Goal: Find specific page/section: Find specific page/section

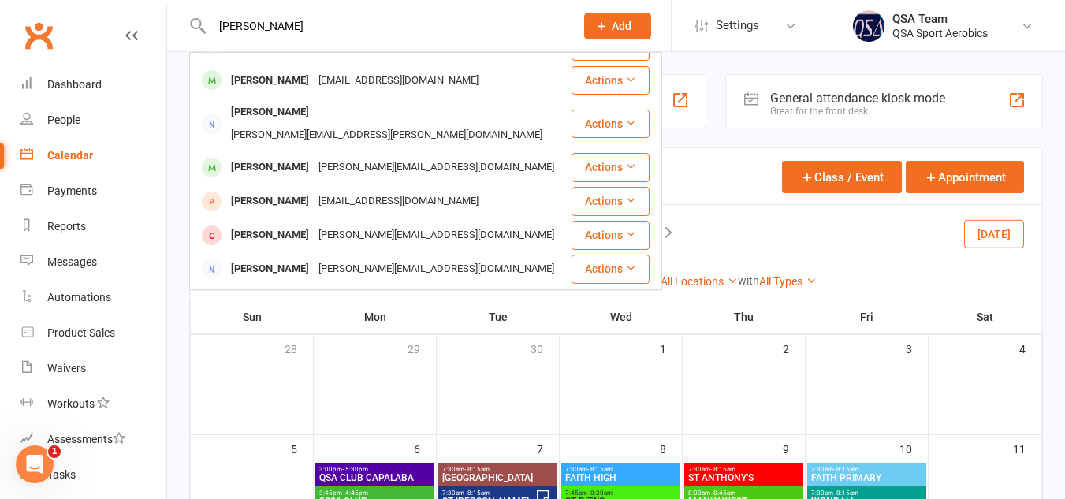
scroll to position [330, 0]
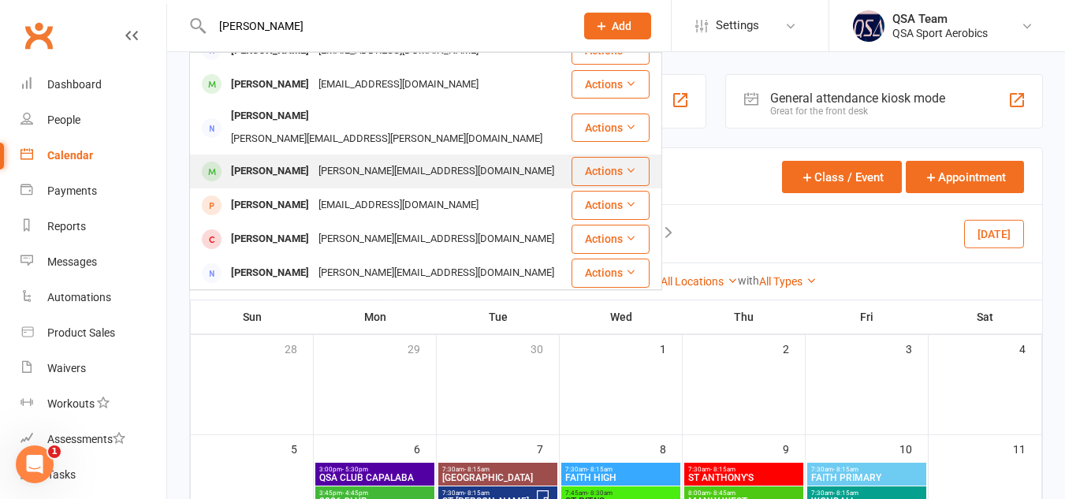
type input "emma r"
click at [393, 160] on div "lisa@theluxebrandingco.com" at bounding box center [436, 171] width 245 height 23
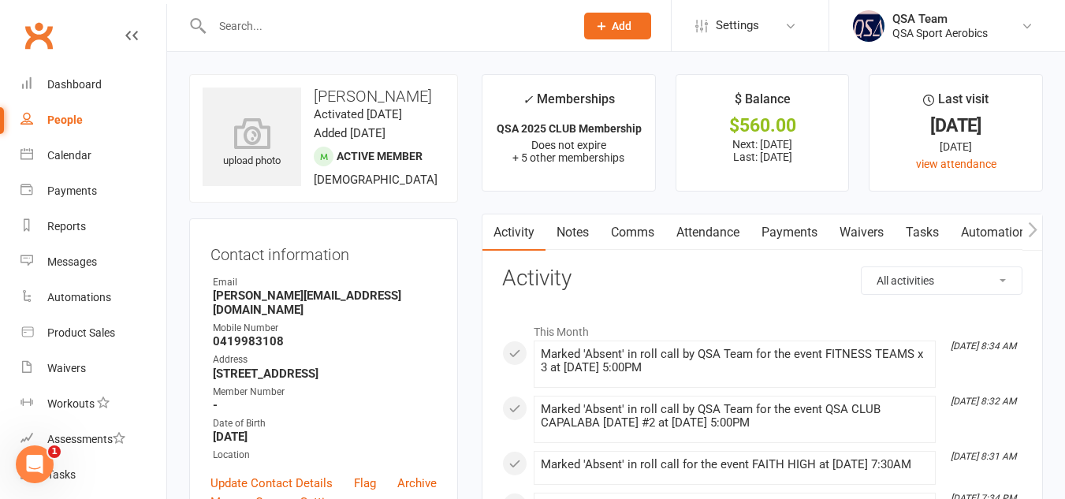
click at [795, 230] on link "Payments" at bounding box center [790, 232] width 78 height 36
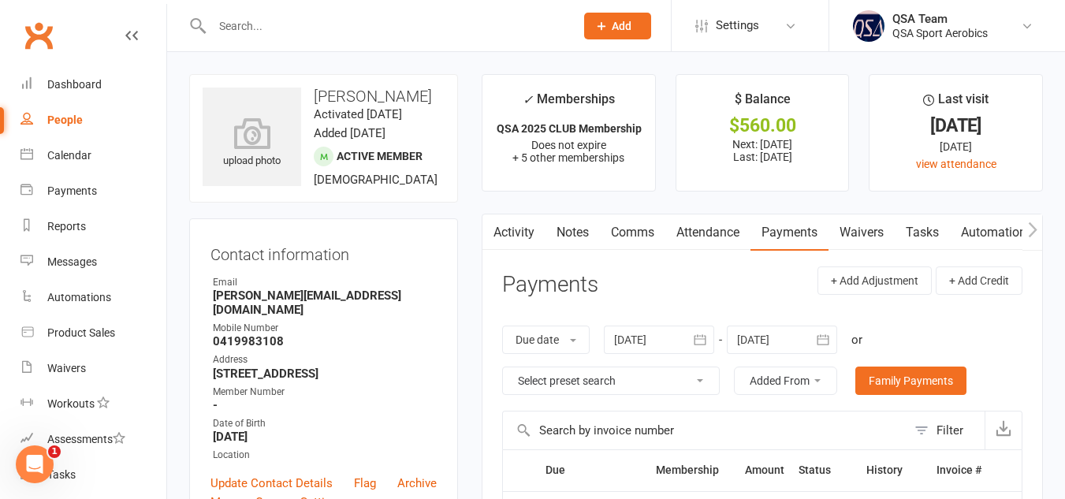
click at [827, 337] on icon "button" at bounding box center [823, 340] width 16 height 16
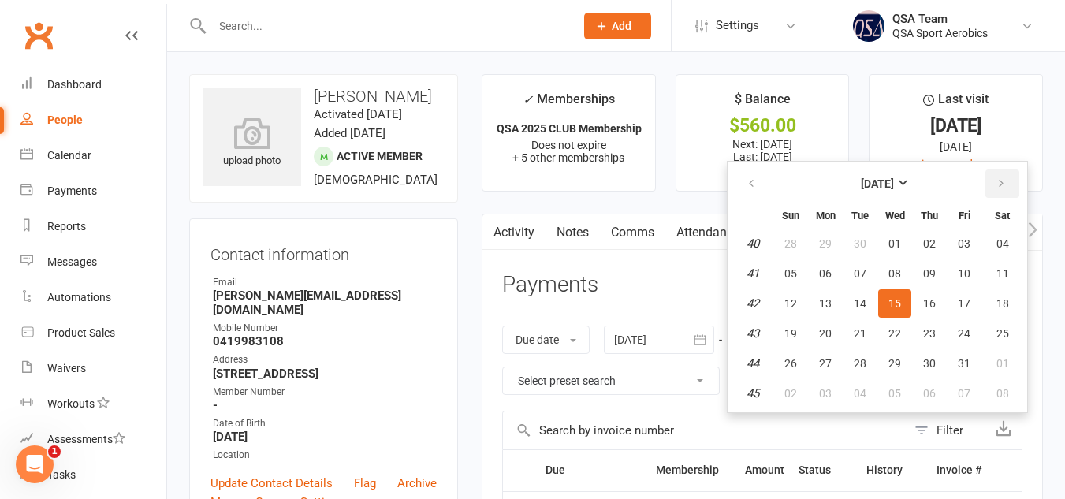
click at [995, 188] on button "button" at bounding box center [1002, 184] width 34 height 28
click at [968, 336] on span "26" at bounding box center [964, 333] width 13 height 13
type input "26 Dec 2025"
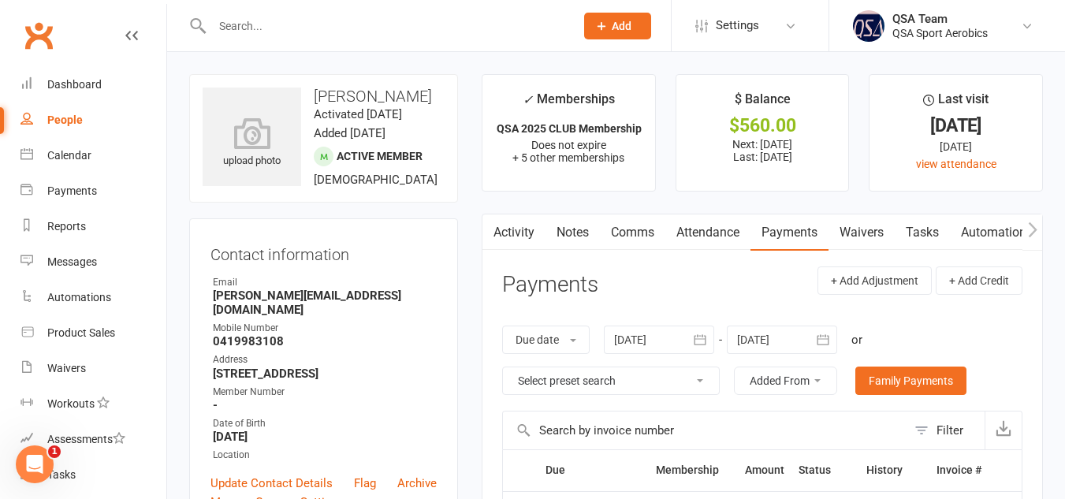
click at [401, 24] on input "text" at bounding box center [385, 26] width 356 height 22
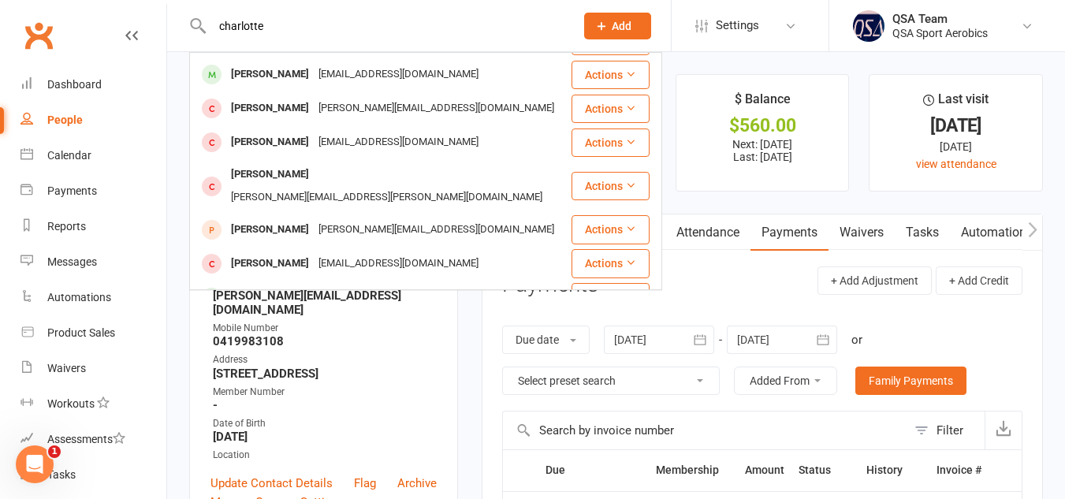
scroll to position [441, 0]
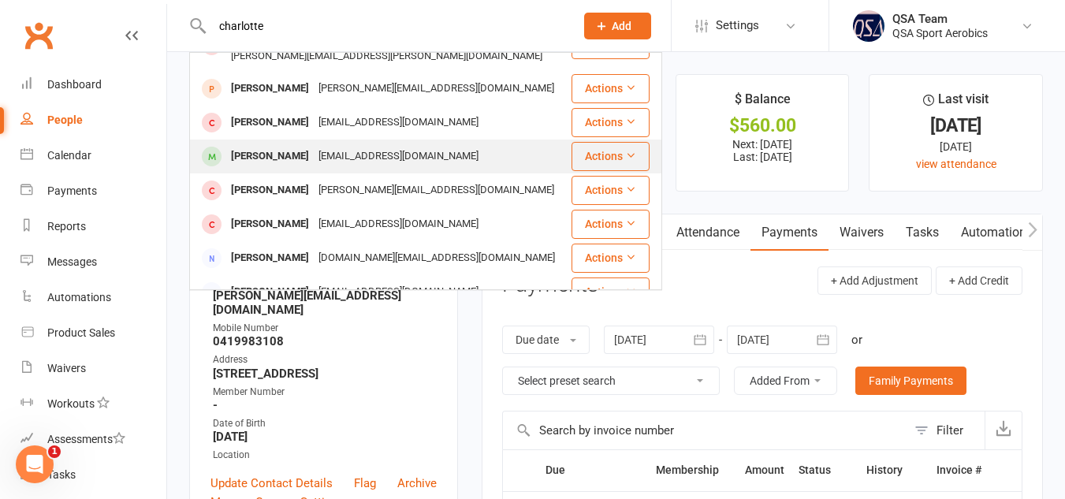
type input "charlotte"
click at [407, 145] on div "[EMAIL_ADDRESS][DOMAIN_NAME]" at bounding box center [399, 156] width 170 height 23
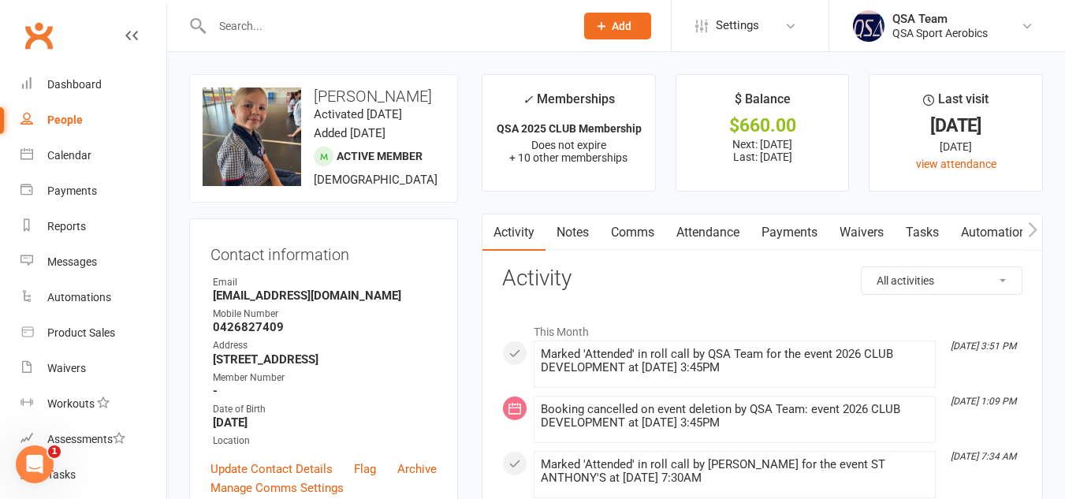
click at [855, 244] on link "Waivers" at bounding box center [862, 232] width 66 height 36
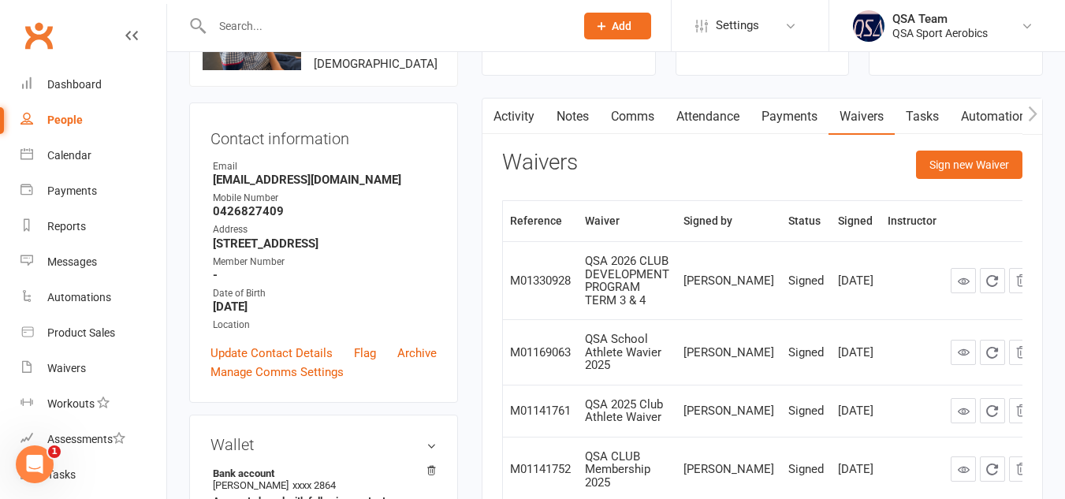
scroll to position [117, 0]
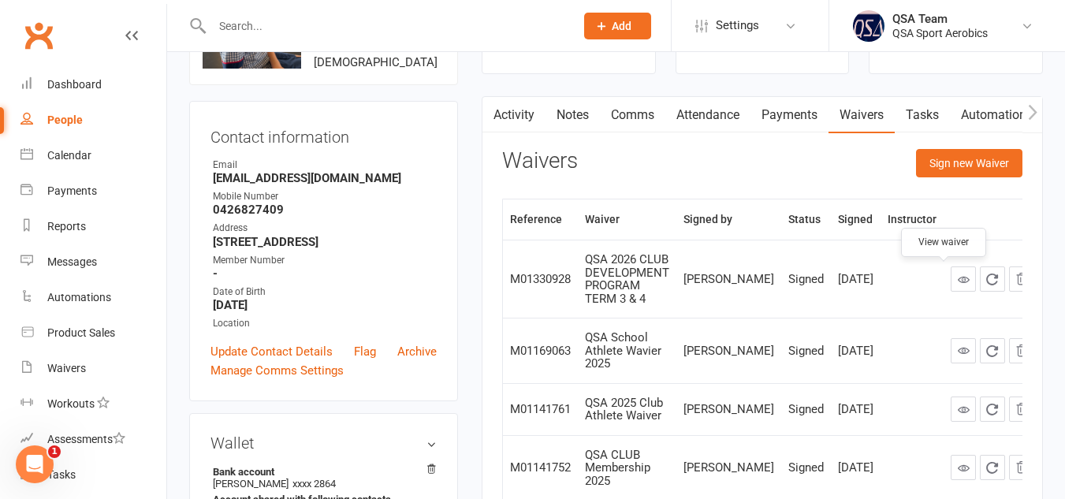
click at [958, 285] on icon at bounding box center [964, 280] width 12 height 12
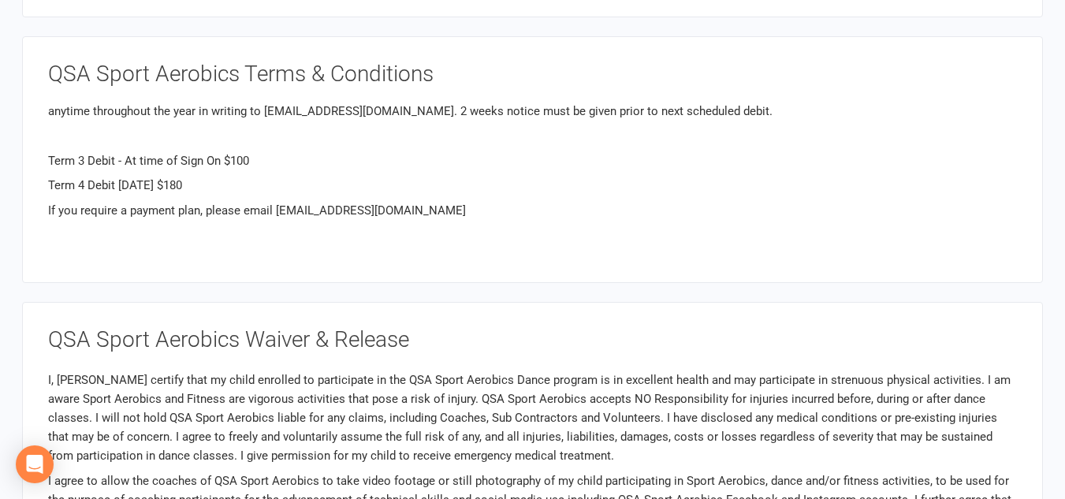
scroll to position [105, 0]
